Goal: Task Accomplishment & Management: Complete application form

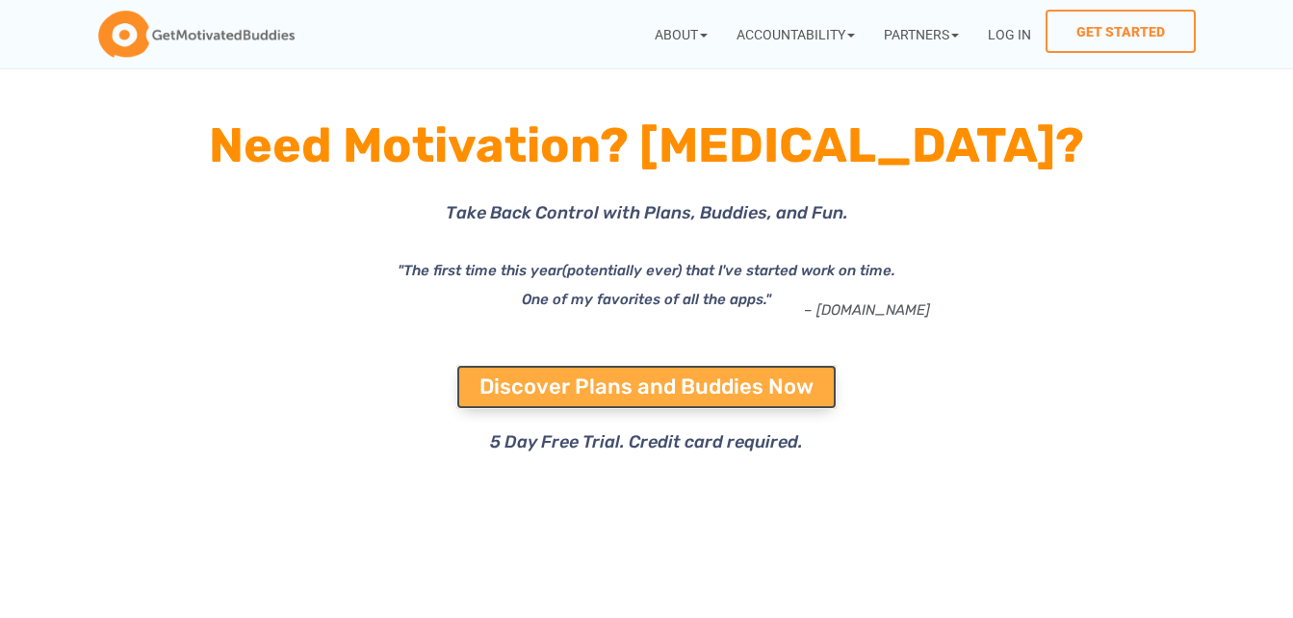
click at [621, 385] on span "Discover Plans and Buddies Now" at bounding box center [647, 387] width 334 height 21
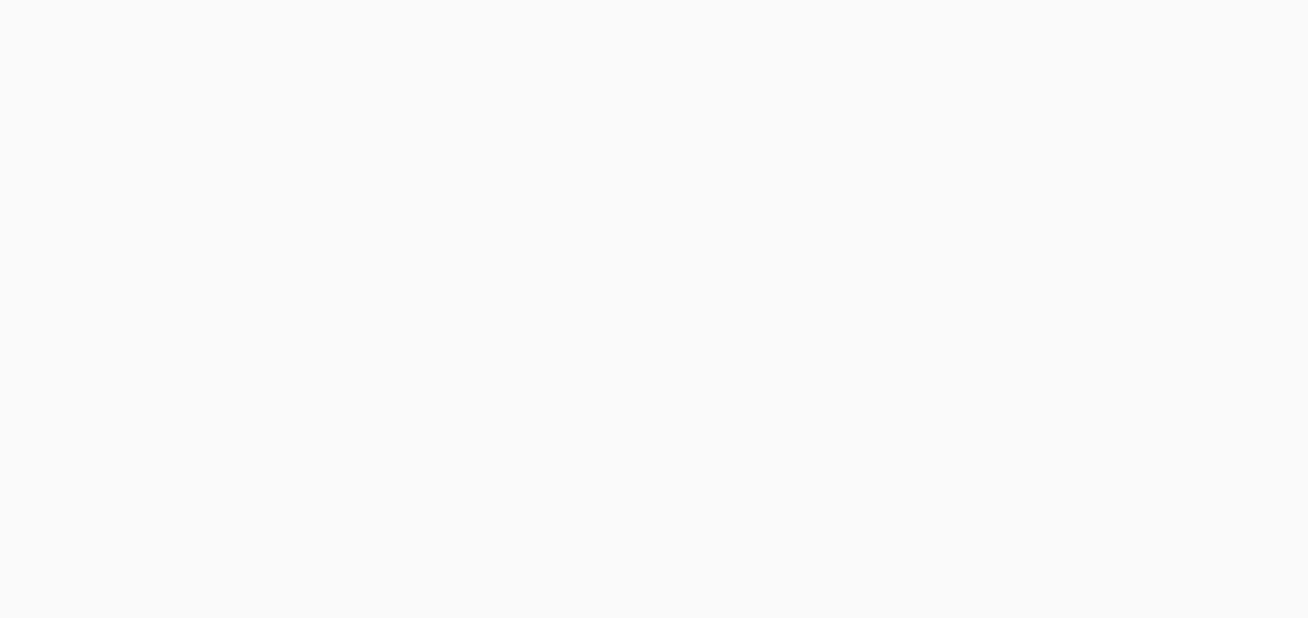
click at [1304, 41] on body at bounding box center [654, 309] width 1308 height 618
